Goal: Task Accomplishment & Management: Use online tool/utility

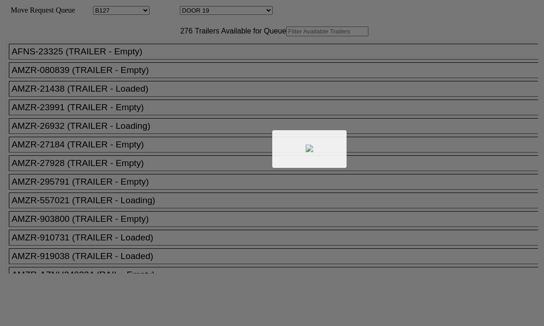
select select "28"
select select "612"
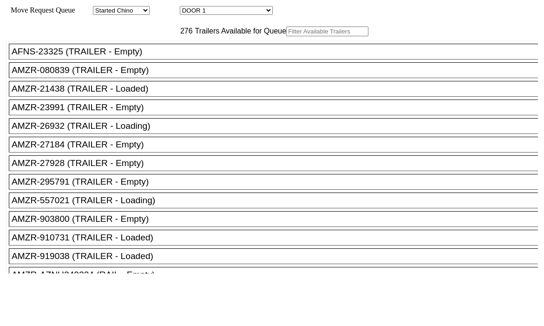
click at [174, 36] on div "276 Trailers Available for Queue" at bounding box center [272, 31] width 532 height 10
click at [172, 36] on div "276 Trailers Available for Queue" at bounding box center [272, 31] width 532 height 10
click at [286, 36] on input "text" at bounding box center [327, 31] width 82 height 10
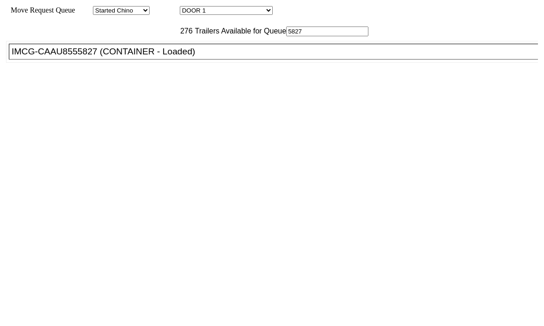
type input "5827"
click at [130, 59] on li "IMCG-CAAU8555827 (CONTAINER - Loaded)" at bounding box center [278, 52] width 538 height 16
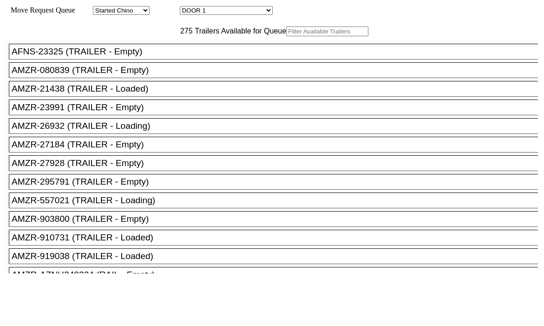
click at [286, 36] on input "text" at bounding box center [327, 31] width 82 height 10
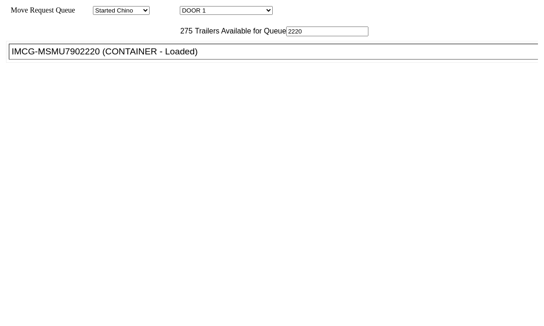
type input "2220"
click at [80, 57] on div "IMCG-MSMU7902220 (CONTAINER - Loaded)" at bounding box center [278, 51] width 532 height 10
